Goal: Feedback & Contribution: Submit feedback/report problem

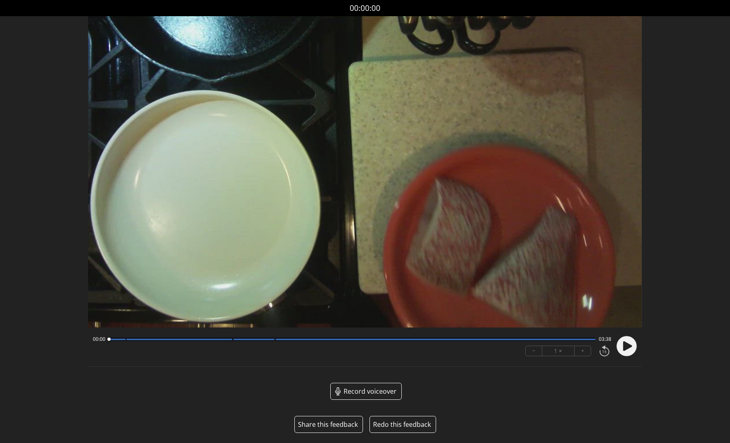
click at [332, 423] on button "Share this feedback" at bounding box center [328, 425] width 60 height 10
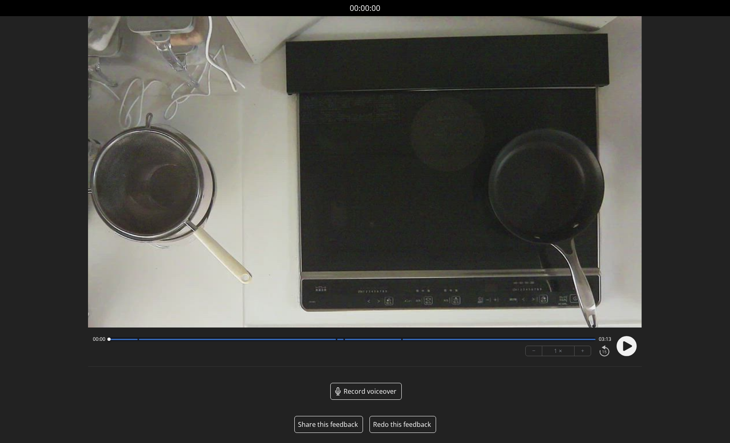
click at [331, 423] on button "Share this feedback" at bounding box center [328, 425] width 60 height 10
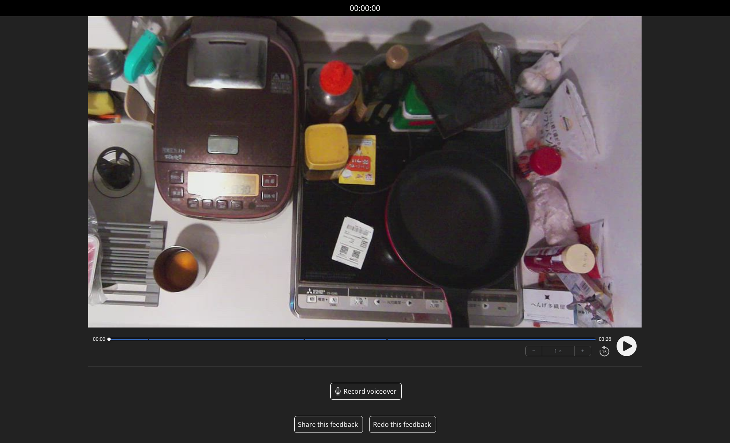
click at [328, 421] on button "Share this feedback" at bounding box center [328, 425] width 60 height 10
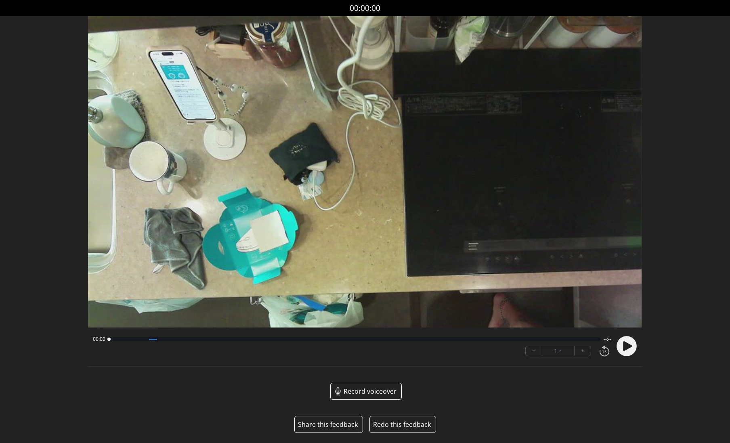
click at [330, 424] on button "Share this feedback" at bounding box center [328, 425] width 60 height 10
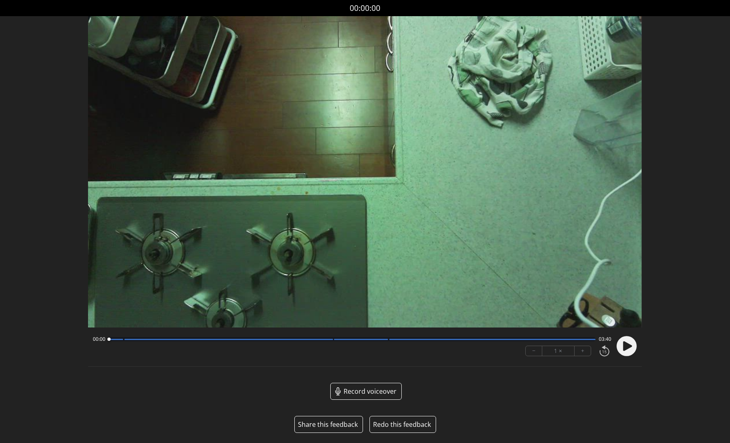
click at [329, 424] on button "Share this feedback" at bounding box center [328, 425] width 60 height 10
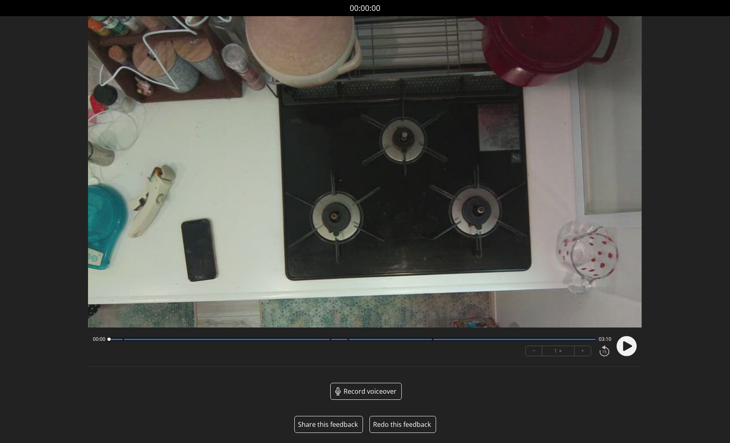
click at [328, 425] on button "Share this feedback" at bounding box center [328, 425] width 60 height 10
